Goal: Navigation & Orientation: Go to known website

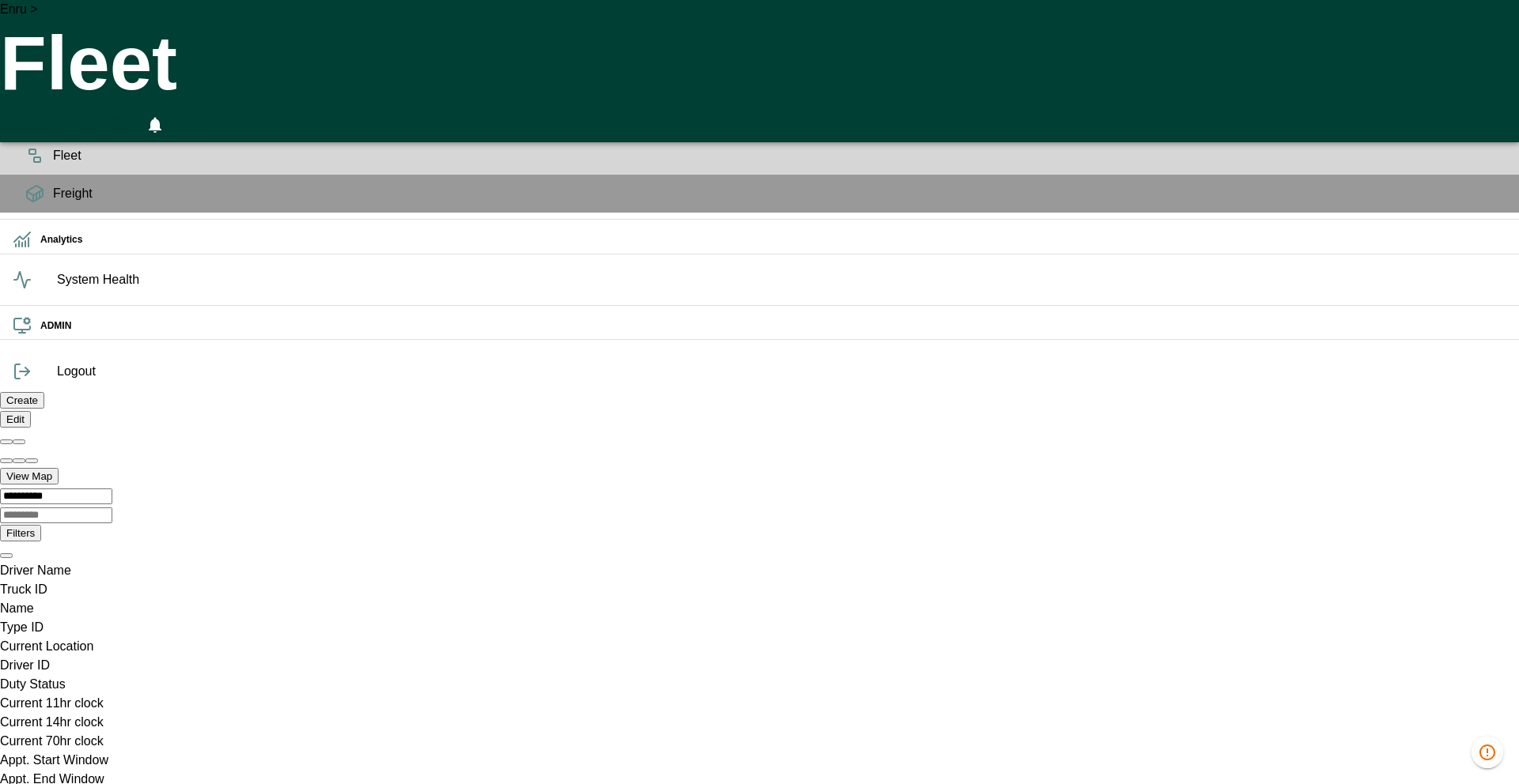
scroll to position [0, 31431]
